Goal: Navigation & Orientation: Go to known website

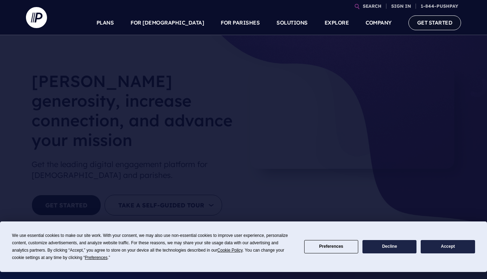
click at [427, 23] on link "GET STARTED" at bounding box center [435, 22] width 53 height 14
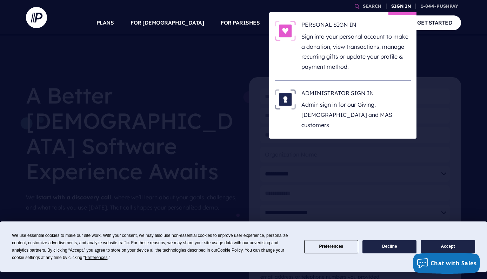
click at [397, 5] on link "SIGN IN" at bounding box center [401, 6] width 25 height 12
click at [328, 45] on p "Sign into your personal account to make a donation, view transactions, manage r…" at bounding box center [357, 52] width 110 height 40
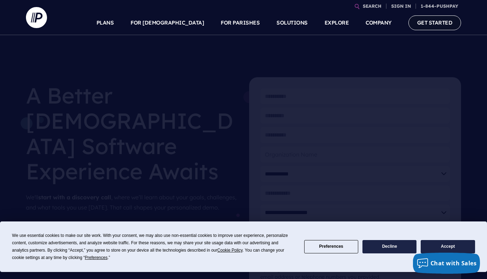
click at [432, 21] on link "GET STARTED" at bounding box center [435, 22] width 53 height 14
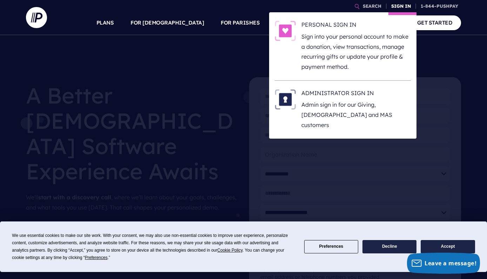
click at [397, 4] on link "SIGN IN" at bounding box center [401, 6] width 25 height 12
click at [343, 39] on p "Sign into your personal account to make a donation, view transactions, manage r…" at bounding box center [357, 52] width 110 height 40
